Goal: Task Accomplishment & Management: Manage account settings

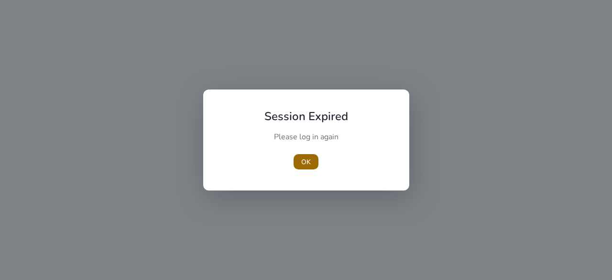
click at [311, 154] on span "button" at bounding box center [306, 161] width 25 height 23
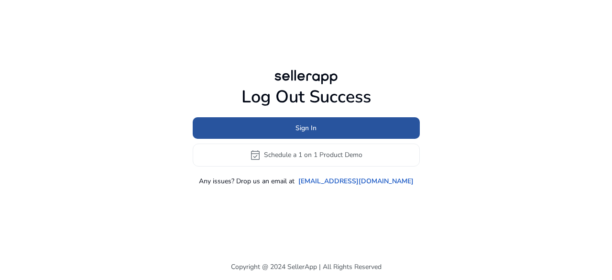
click at [302, 129] on span "Sign In" at bounding box center [305, 128] width 21 height 10
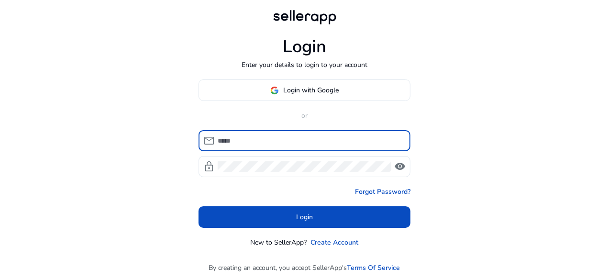
click at [288, 138] on input at bounding box center [310, 140] width 185 height 11
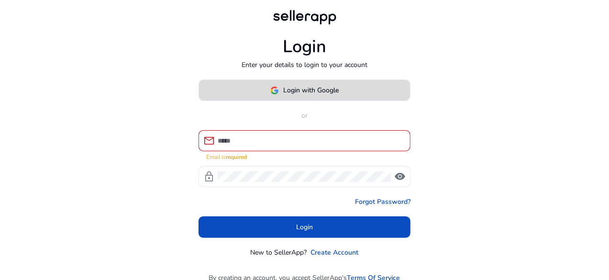
click at [293, 85] on span "Login with Google" at bounding box center [311, 90] width 55 height 10
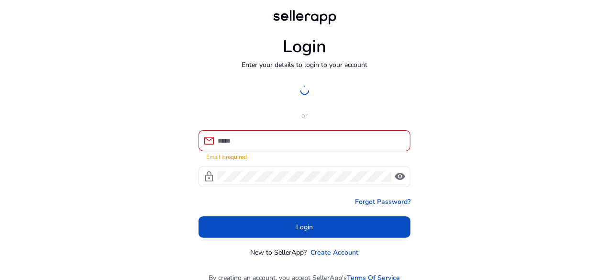
click at [316, 57] on h1 "Login" at bounding box center [305, 46] width 44 height 21
click at [301, 122] on div "Login with Google or mail Email is required lock visibility Forgot Password? Lo…" at bounding box center [304, 168] width 212 height 178
click at [276, 81] on div at bounding box center [304, 90] width 212 height 22
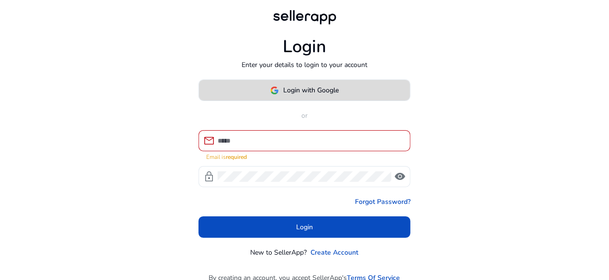
click at [312, 91] on span "Login with Google" at bounding box center [311, 90] width 55 height 10
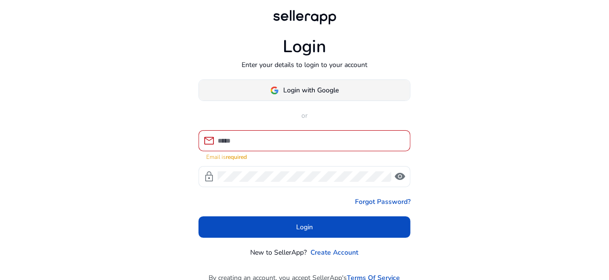
click at [312, 91] on span "Login with Google" at bounding box center [311, 90] width 55 height 10
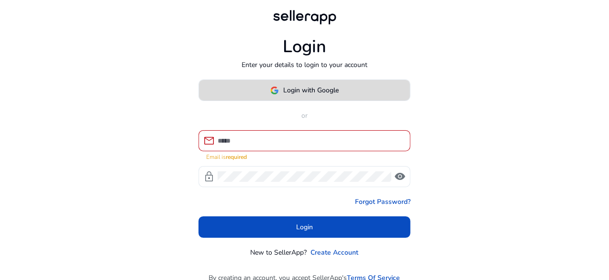
click at [312, 91] on span "Login with Google" at bounding box center [311, 90] width 55 height 10
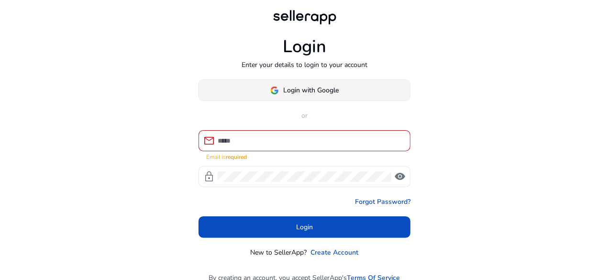
click at [312, 91] on span "Login with Google" at bounding box center [311, 90] width 55 height 10
click at [280, 139] on input at bounding box center [310, 140] width 185 height 11
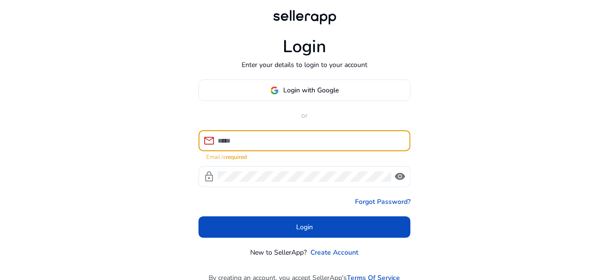
click at [280, 139] on input at bounding box center [310, 140] width 185 height 11
